Goal: Task Accomplishment & Management: Complete application form

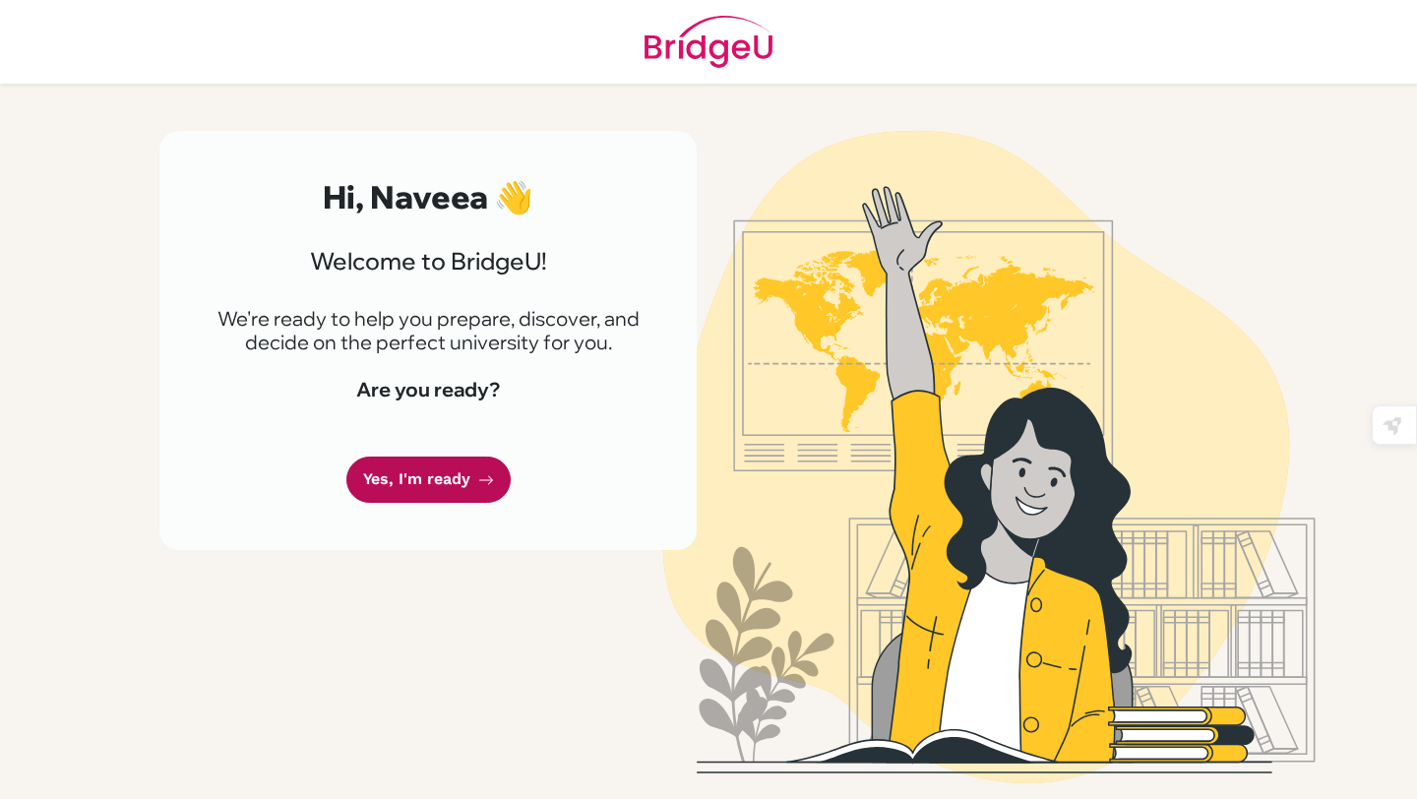
click at [442, 464] on link "Yes, I'm ready" at bounding box center [428, 480] width 164 height 46
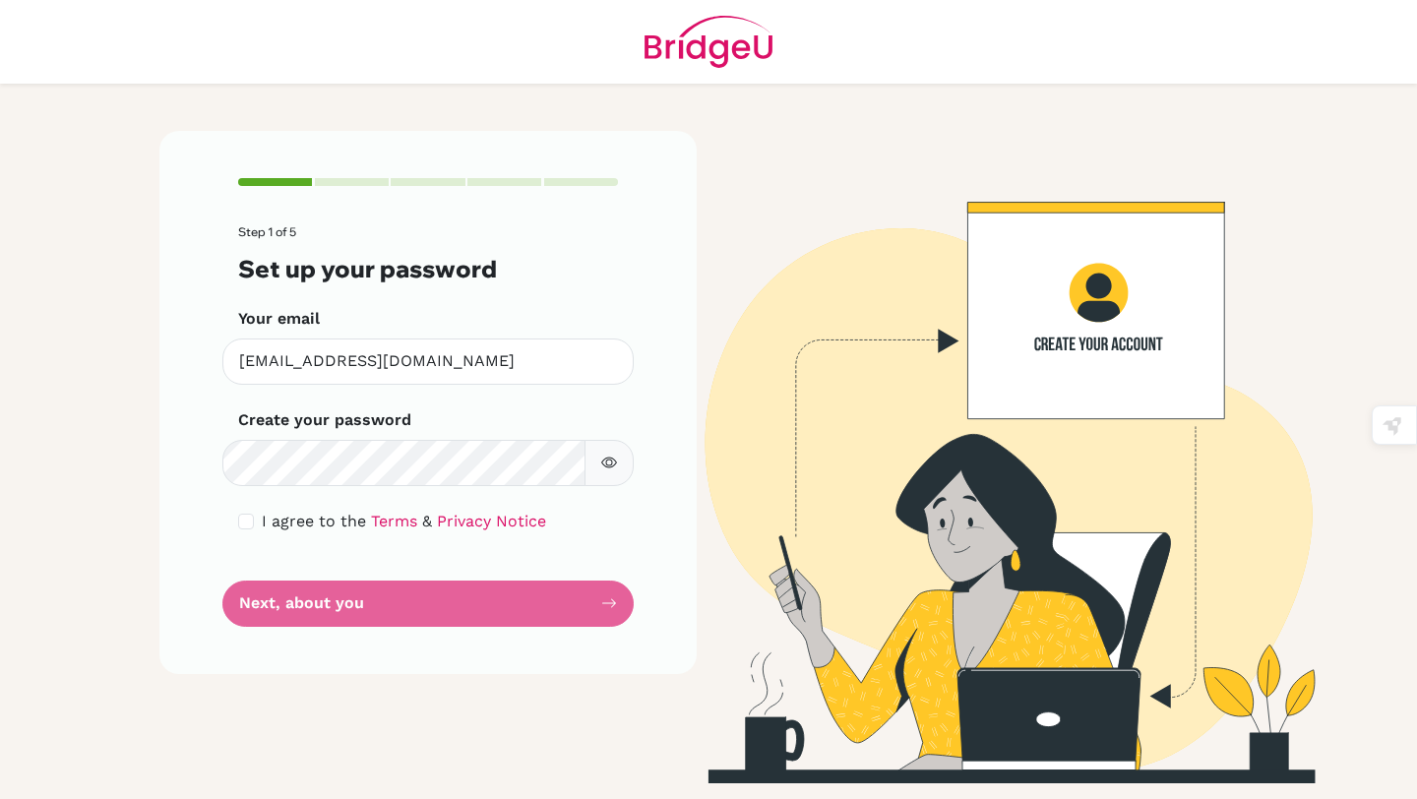
click at [468, 430] on div "Create your password Make sure it's at least 6 characters" at bounding box center [428, 447] width 380 height 78
click at [256, 515] on div "I agree to the Terms & Privacy Notice" at bounding box center [428, 522] width 380 height 24
click at [244, 514] on input "checkbox" at bounding box center [246, 522] width 16 height 16
checkbox input "true"
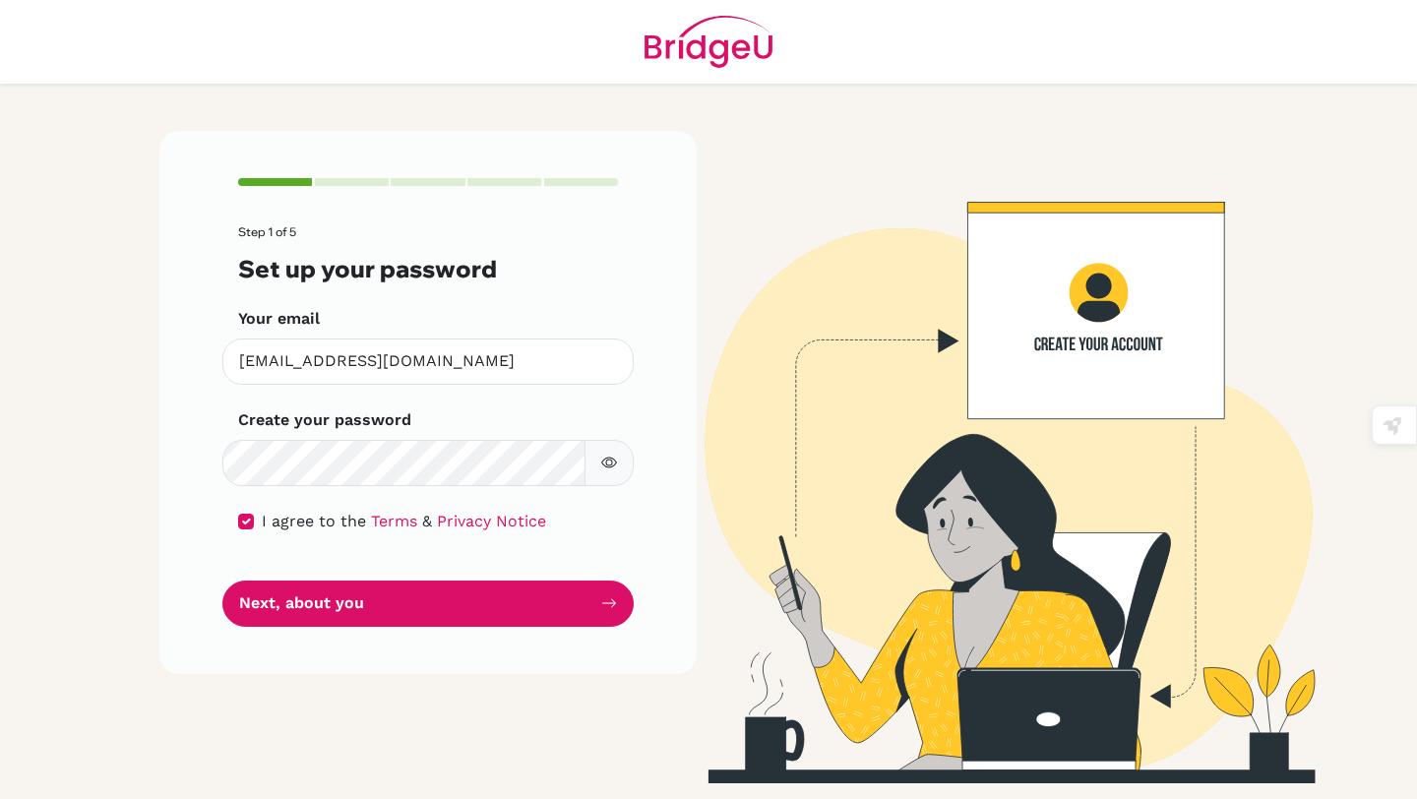
click at [343, 626] on div "Step 1 of 5 Set up your password Your email [EMAIL_ADDRESS][DOMAIN_NAME] Invali…" at bounding box center [427, 402] width 537 height 542
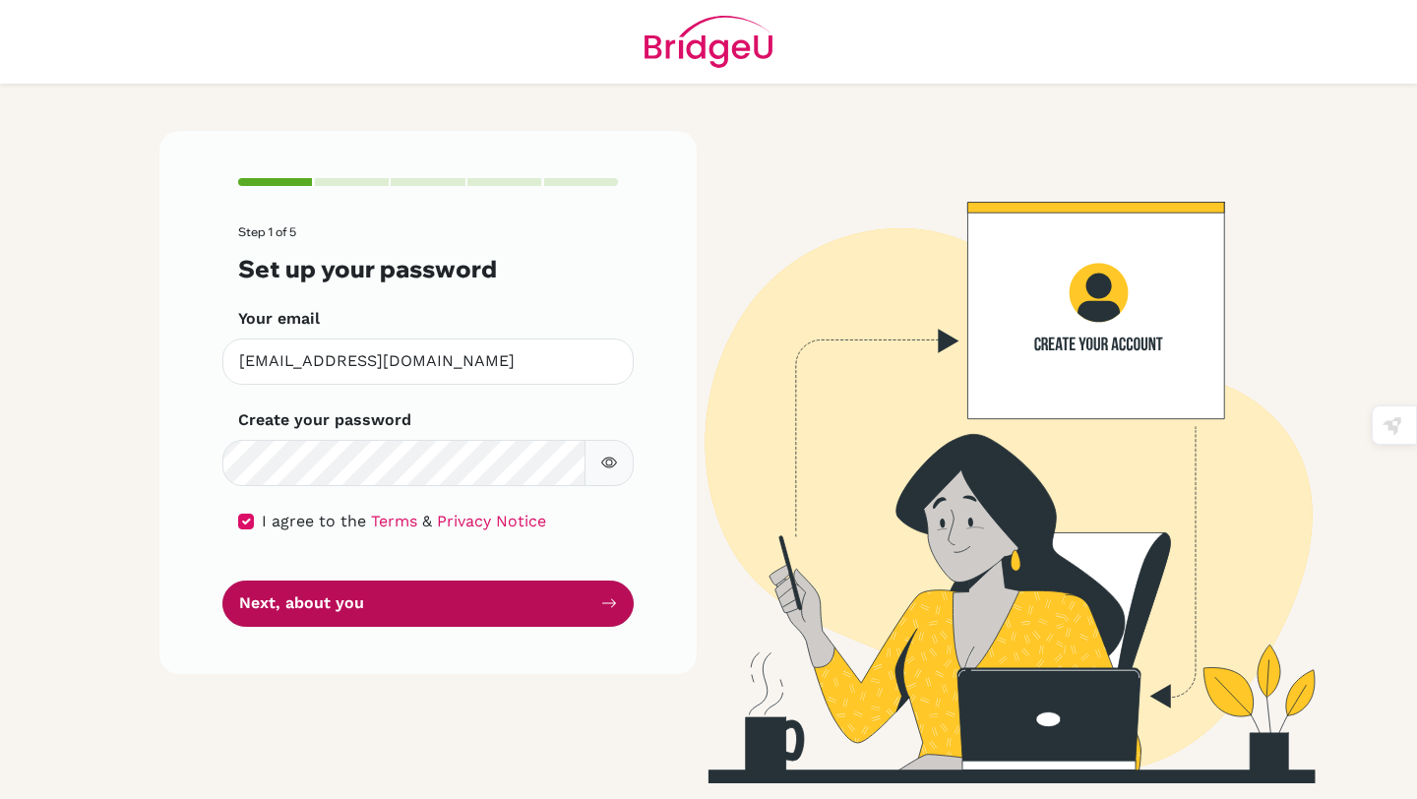
click at [329, 617] on button "Next, about you" at bounding box center [427, 604] width 411 height 46
